Goal: Transaction & Acquisition: Book appointment/travel/reservation

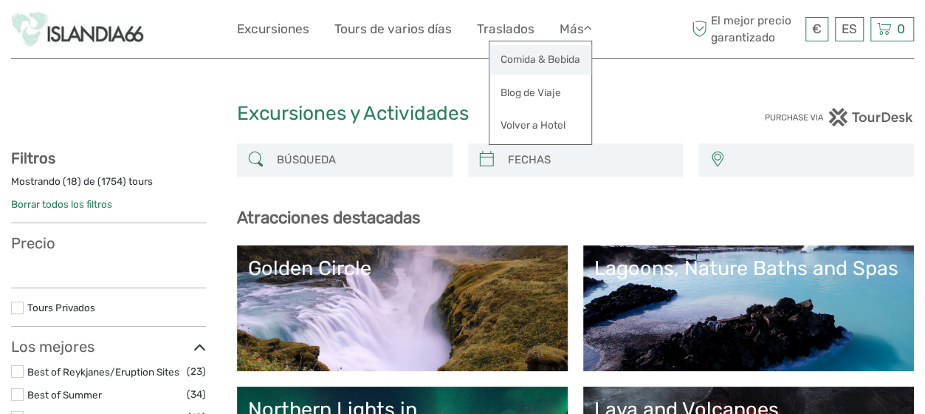
click at [545, 60] on link "Comida & Bebida" at bounding box center [541, 59] width 102 height 29
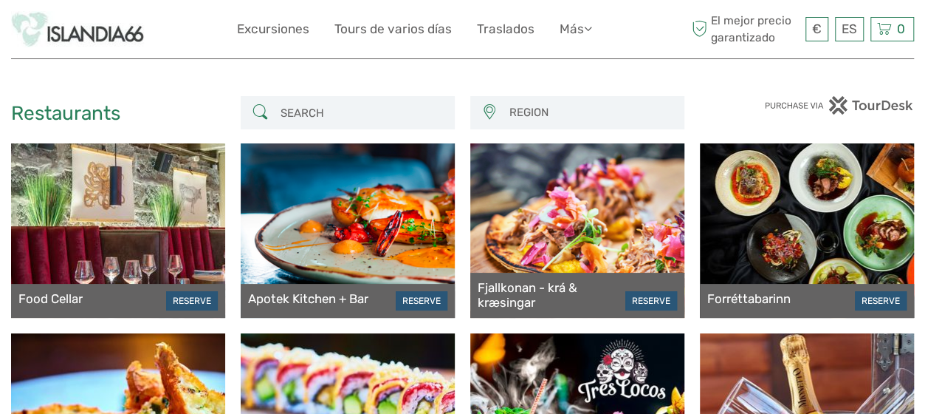
click at [112, 38] on img at bounding box center [77, 29] width 133 height 36
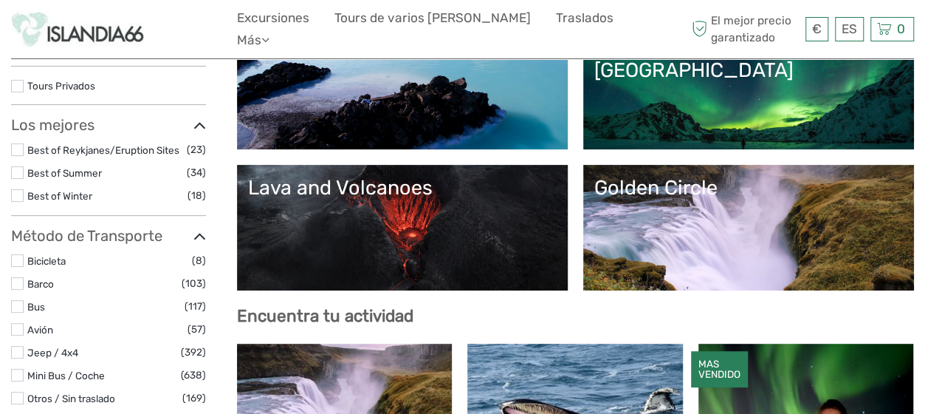
click at [521, 92] on link "Lagoons, Nature Baths and Spas" at bounding box center [402, 86] width 309 height 103
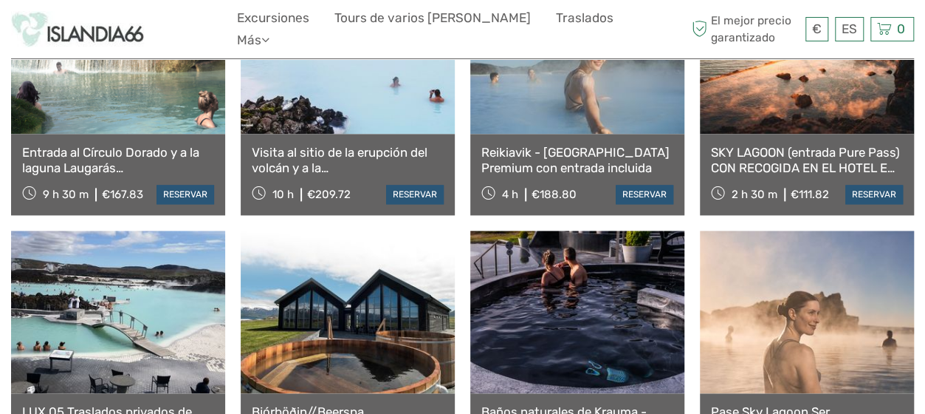
scroll to position [960, 0]
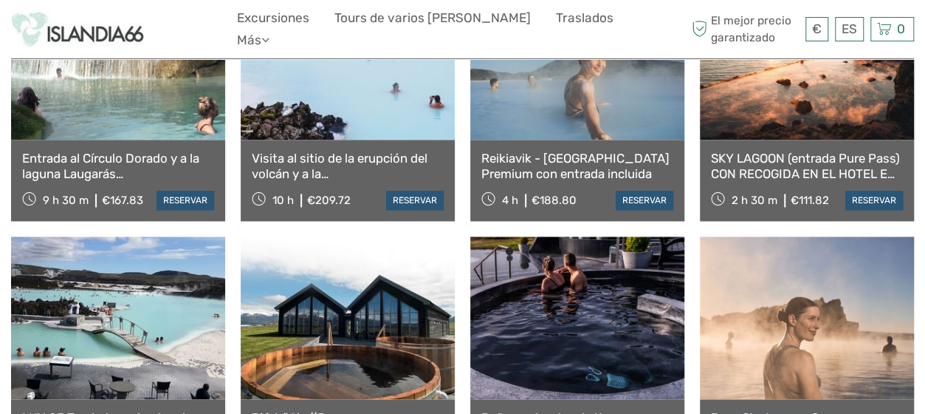
click at [801, 156] on link "SKY LAGOON (entrada Pure Pass) CON RECOGIDA EN EL HOTEL EN REIKIAVIK" at bounding box center [807, 166] width 192 height 30
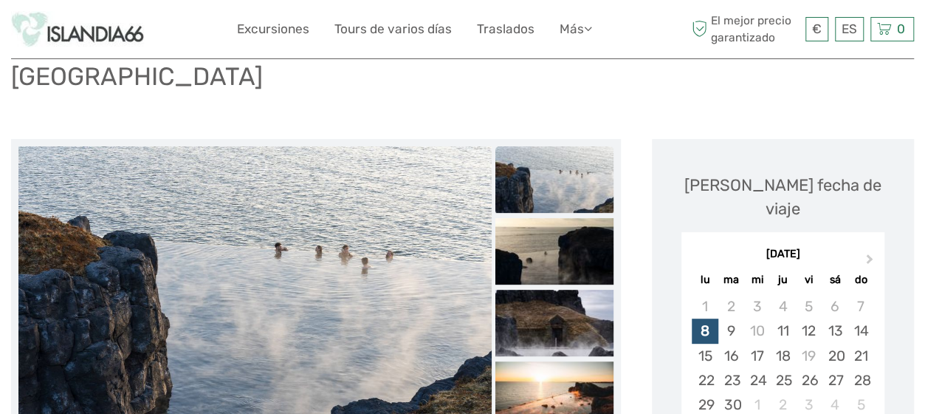
scroll to position [222, 0]
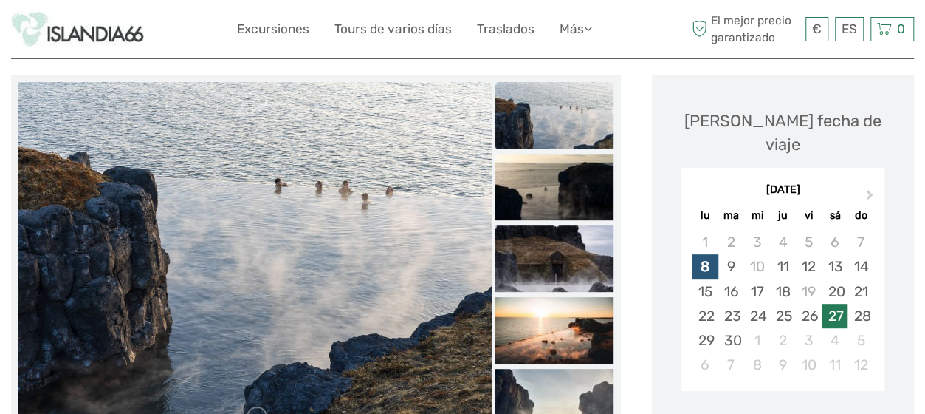
click at [830, 304] on div "27" at bounding box center [835, 316] width 26 height 24
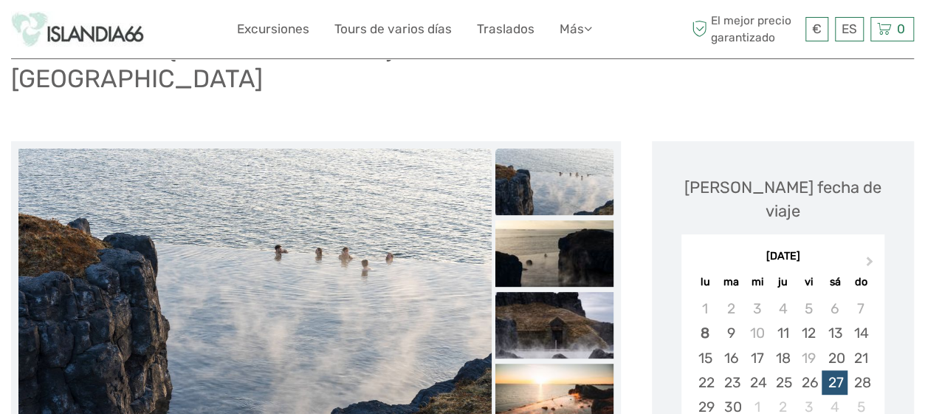
scroll to position [74, 0]
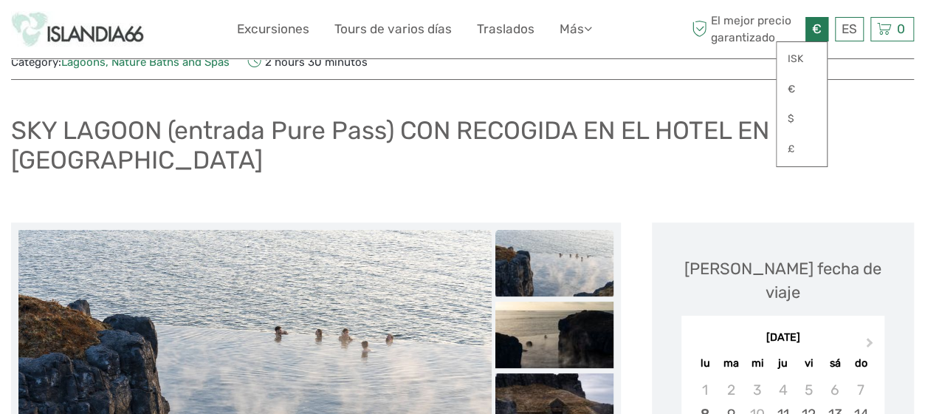
click at [812, 35] on div "€ ISK € $ £" at bounding box center [817, 29] width 23 height 24
click at [795, 87] on link "€" at bounding box center [802, 89] width 50 height 27
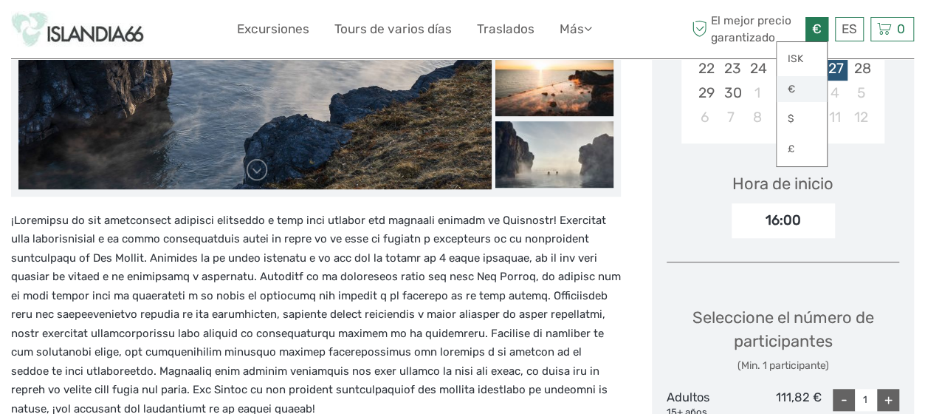
scroll to position [517, 0]
